Goal: Check status: Check status

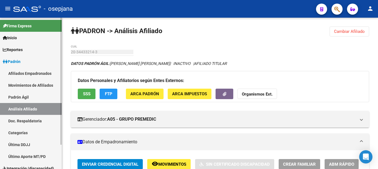
click at [21, 109] on link "Análisis Afiliado" at bounding box center [31, 109] width 62 height 12
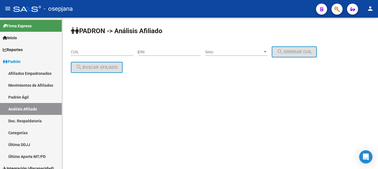
click at [76, 50] on input "CUIL" at bounding box center [102, 52] width 63 height 5
paste input "20-21903721-0"
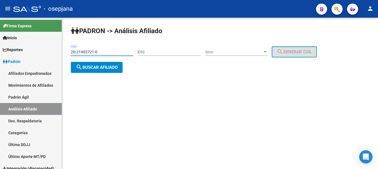
type input "20-21903721-0"
click at [93, 67] on span "search Buscar afiliado" at bounding box center [97, 67] width 42 height 5
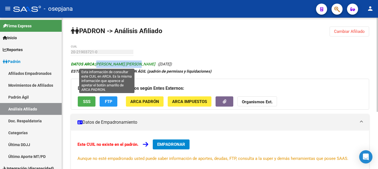
drag, startPoint x: 97, startPoint y: 64, endPoint x: 142, endPoint y: 63, distance: 44.5
click at [142, 63] on span "DATOS ARCA: [PERSON_NAME] [PERSON_NAME]" at bounding box center [113, 64] width 84 height 4
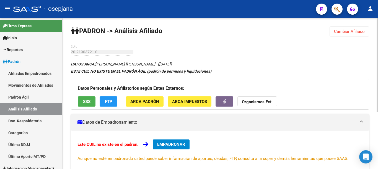
click at [168, 47] on div "PADRON -> Análisis Afiliado Cambiar Afiliado 20-21903721-0 CUIL DATOS ARCA: [PE…" at bounding box center [220, 140] width 316 height 244
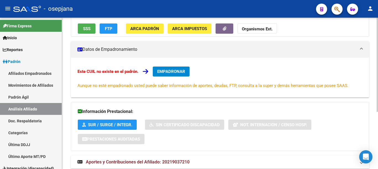
scroll to position [92, 0]
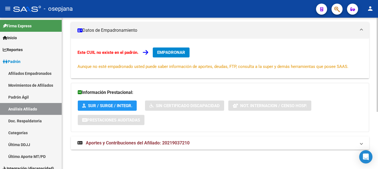
click at [128, 141] on span "Aportes y Contribuciones del Afiliado: 20219037210" at bounding box center [138, 143] width 104 height 5
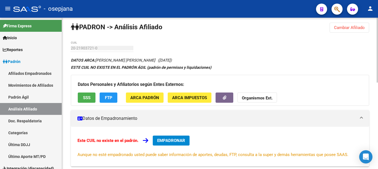
scroll to position [0, 0]
